Goal: Entertainment & Leisure: Consume media (video, audio)

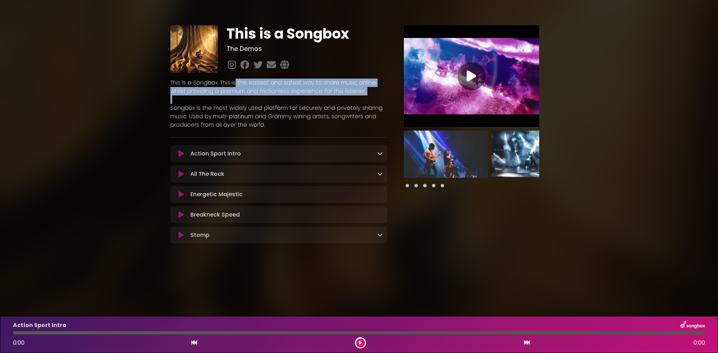
drag, startPoint x: 323, startPoint y: 95, endPoint x: 355, endPoint y: 103, distance: 32.6
click at [355, 103] on div "This is a Songbox. This is the easiest and safest way to share music online whi…" at bounding box center [278, 104] width 217 height 50
click at [354, 103] on p at bounding box center [278, 99] width 217 height 8
drag, startPoint x: 190, startPoint y: 90, endPoint x: 322, endPoint y: 101, distance: 132.6
click at [322, 101] on div "This is a Songbox. This is the easiest and safest way to share music online whi…" at bounding box center [278, 104] width 217 height 50
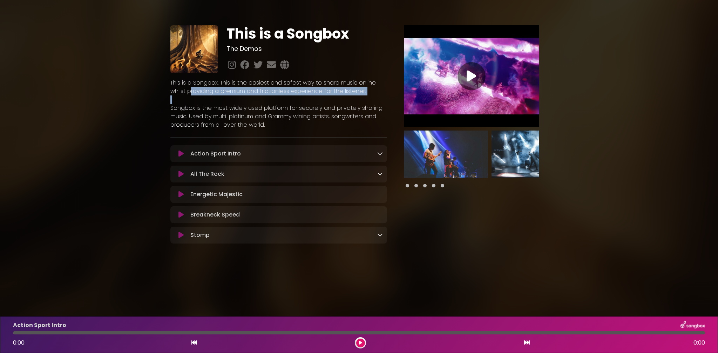
click at [322, 101] on p at bounding box center [278, 99] width 217 height 8
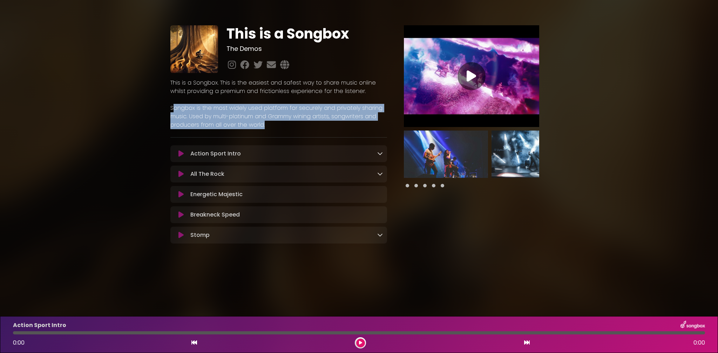
drag, startPoint x: 174, startPoint y: 110, endPoint x: 263, endPoint y: 126, distance: 90.5
click at [263, 126] on p "Songbox is the most widely used platform for securely and privately sharing mus…" at bounding box center [278, 116] width 217 height 25
click at [262, 126] on p "Songbox is the most widely used platform for securely and privately sharing mus…" at bounding box center [278, 116] width 217 height 25
drag, startPoint x: 171, startPoint y: 109, endPoint x: 261, endPoint y: 126, distance: 91.6
click at [261, 126] on p "Songbox is the most widely used platform for securely and privately sharing mus…" at bounding box center [278, 116] width 217 height 25
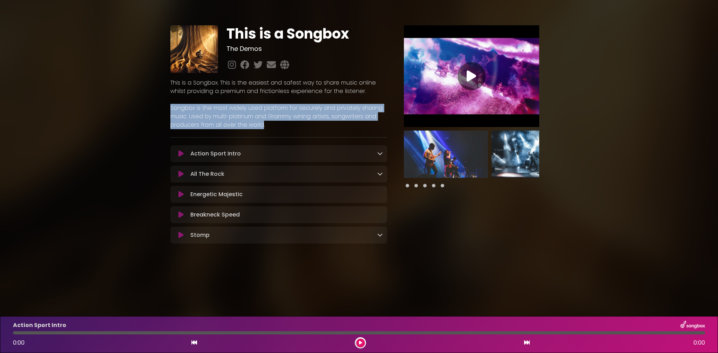
click at [258, 124] on p "Songbox is the most widely used platform for securely and privately sharing mus…" at bounding box center [278, 116] width 217 height 25
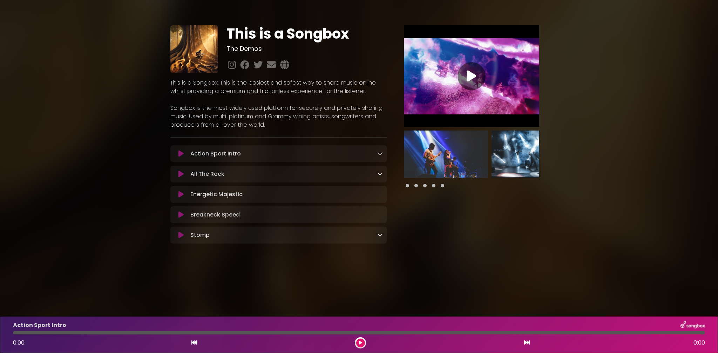
click at [181, 152] on icon at bounding box center [180, 153] width 5 height 7
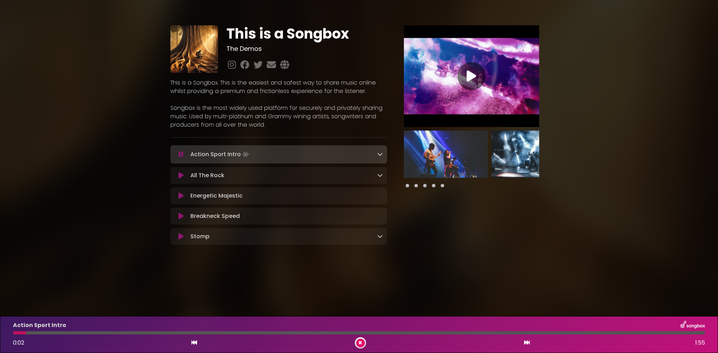
click at [377, 154] on icon at bounding box center [380, 154] width 6 height 6
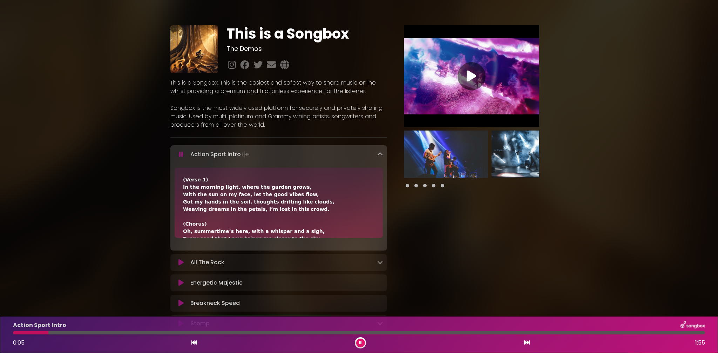
drag, startPoint x: 229, startPoint y: 155, endPoint x: 241, endPoint y: 155, distance: 12.3
click at [230, 155] on p "Action Sport Intro Loading Track..." at bounding box center [220, 154] width 60 height 10
click at [379, 154] on icon at bounding box center [380, 154] width 6 height 6
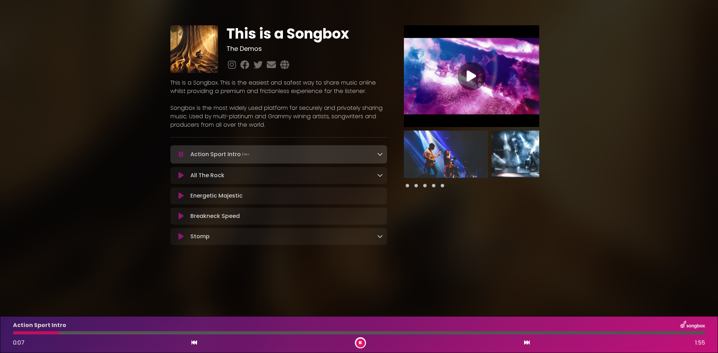
click at [177, 178] on button at bounding box center [181, 175] width 13 height 7
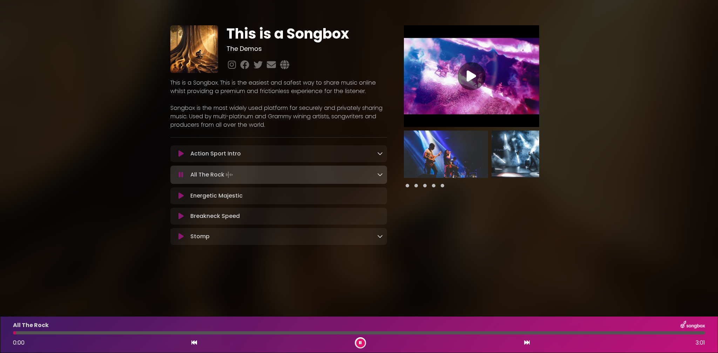
click at [381, 177] on icon at bounding box center [380, 174] width 6 height 6
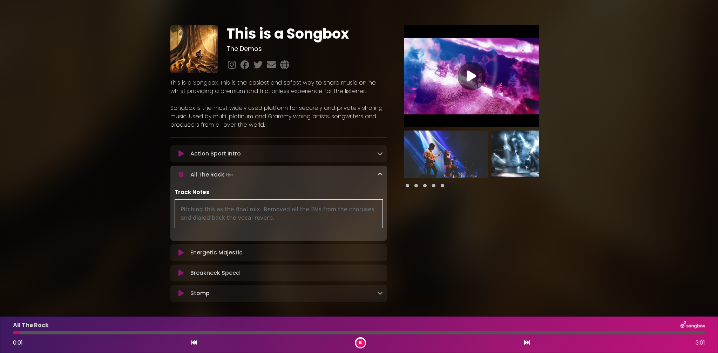
click at [380, 175] on icon at bounding box center [380, 174] width 6 height 6
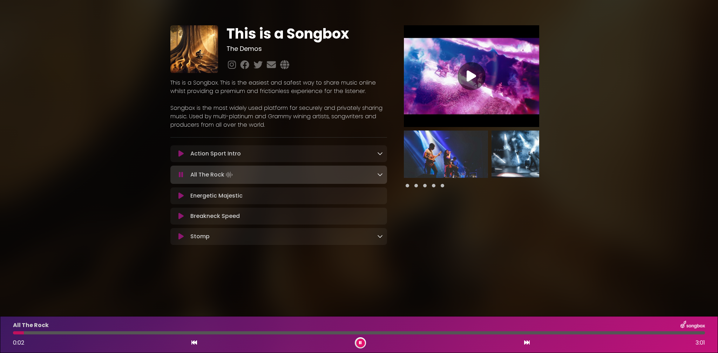
click at [380, 175] on icon at bounding box center [380, 174] width 6 height 6
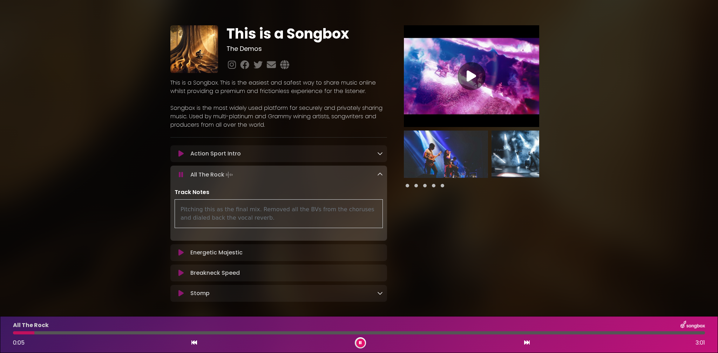
click at [380, 175] on icon at bounding box center [380, 174] width 6 height 6
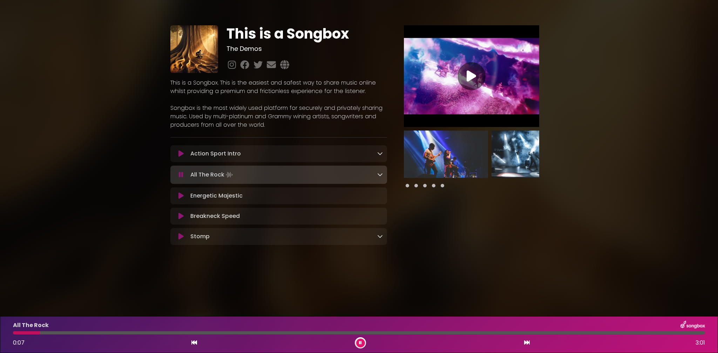
click at [179, 197] on icon at bounding box center [180, 195] width 5 height 7
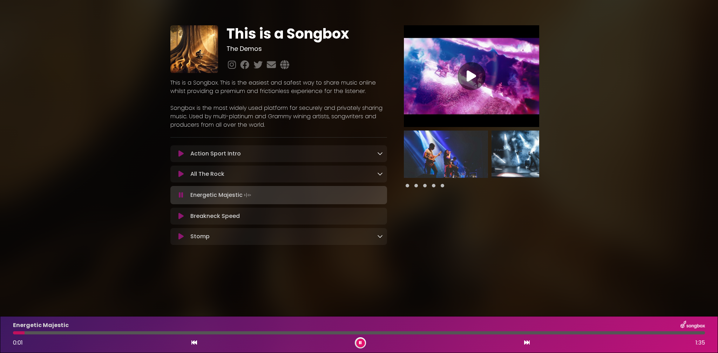
click at [237, 332] on div at bounding box center [359, 332] width 692 height 3
click at [184, 196] on button at bounding box center [181, 194] width 13 height 7
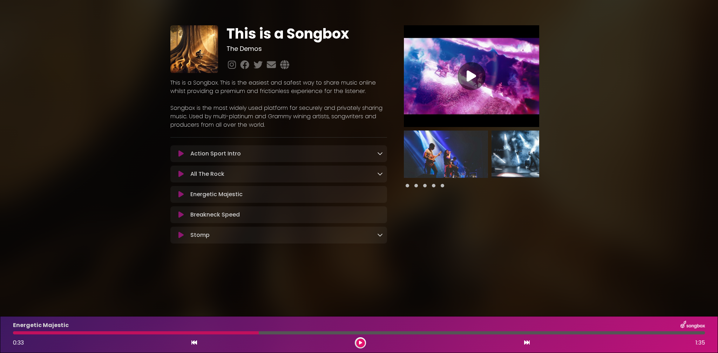
click at [181, 217] on icon at bounding box center [180, 214] width 5 height 7
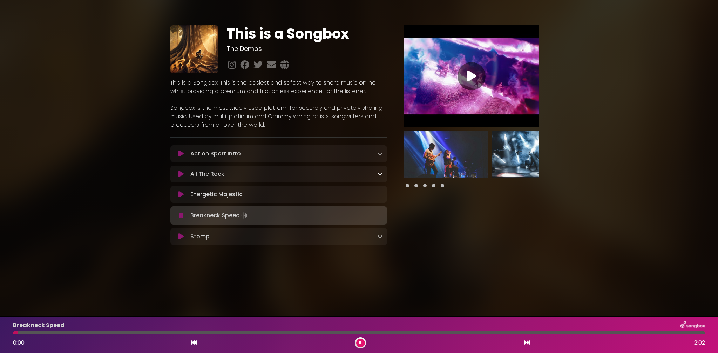
click at [226, 333] on div at bounding box center [359, 332] width 692 height 3
click at [181, 234] on icon at bounding box center [180, 236] width 5 height 7
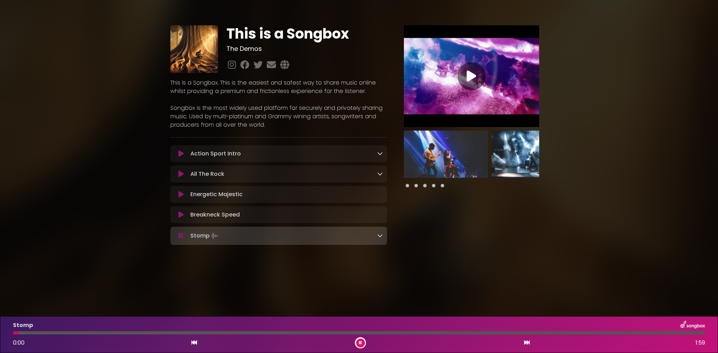
click at [232, 332] on div at bounding box center [359, 332] width 692 height 3
click at [183, 237] on icon at bounding box center [181, 235] width 5 height 7
